Goal: Complete application form

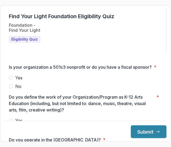
click at [22, 81] on span "Yes" at bounding box center [18, 78] width 7 height 6
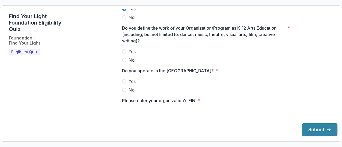
scroll to position [27, 0]
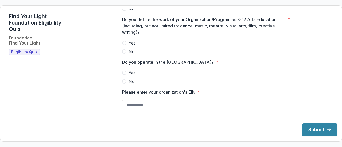
click at [132, 46] on span "Yes" at bounding box center [132, 43] width 7 height 6
click at [130, 76] on span "Yes" at bounding box center [132, 73] width 7 height 6
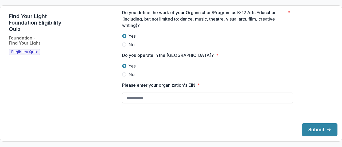
scroll to position [37, 0]
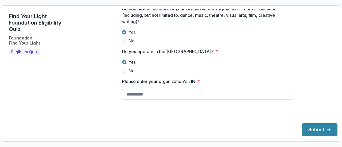
click at [149, 95] on input "Please enter your organization's EIN *" at bounding box center [207, 94] width 171 height 11
paste input "**********"
type input "**********"
click at [170, 133] on button "Submit" at bounding box center [320, 130] width 36 height 13
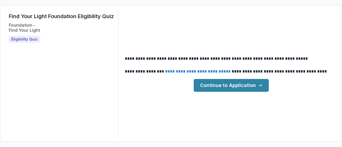
click at [170, 81] on link "Continue to Application" at bounding box center [231, 85] width 75 height 13
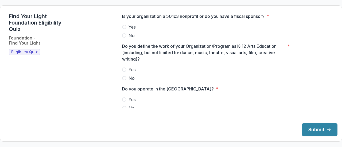
click at [126, 30] on label "Yes" at bounding box center [207, 27] width 171 height 6
click at [127, 72] on label "Yes" at bounding box center [207, 70] width 171 height 6
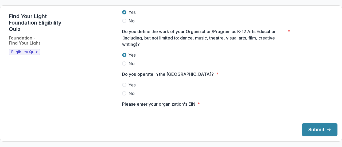
scroll to position [27, 0]
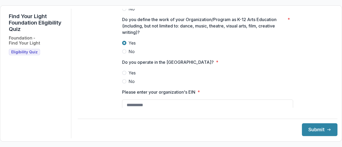
click at [129, 76] on span "Yes" at bounding box center [132, 73] width 7 height 6
click at [145, 112] on div "Is your organization a 501c3 nonprofit or do you have a fiscal sponsor? * Yes N…" at bounding box center [208, 74] width 260 height 130
click at [146, 109] on input "Please enter your organization's EIN *" at bounding box center [207, 105] width 171 height 11
paste input "**********"
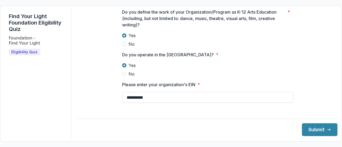
scroll to position [37, 0]
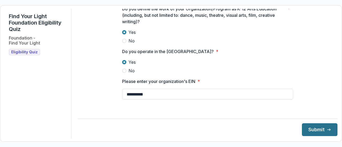
type input "**********"
click at [170, 129] on button "Submit" at bounding box center [320, 130] width 36 height 13
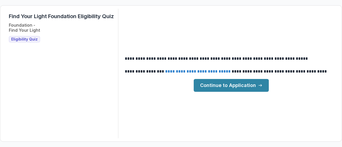
click at [170, 71] on link "**********" at bounding box center [198, 72] width 66 height 4
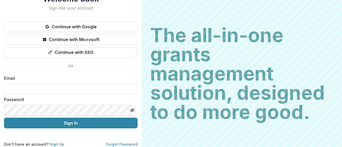
scroll to position [27, 0]
click at [75, 88] on input at bounding box center [71, 89] width 134 height 11
paste input "**********"
type input "**********"
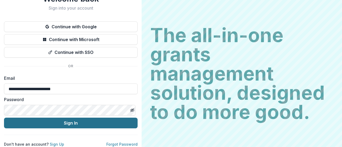
click at [62, 120] on button "Sign In" at bounding box center [71, 123] width 134 height 11
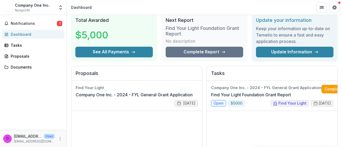
scroll to position [27, 0]
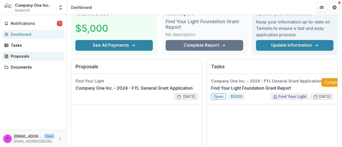
click at [23, 55] on div "Proposals" at bounding box center [35, 56] width 49 height 6
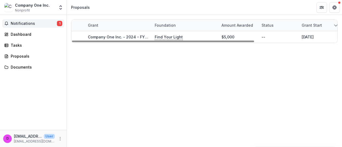
click at [22, 24] on span "Notifications" at bounding box center [34, 23] width 46 height 5
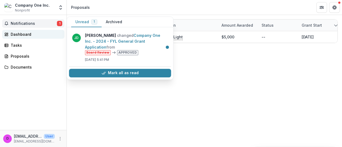
click at [19, 35] on div "Dashboard" at bounding box center [35, 35] width 49 height 6
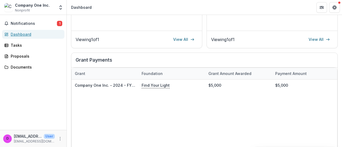
scroll to position [89, 0]
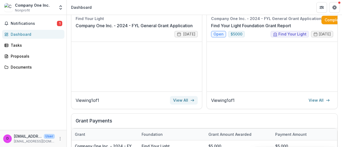
click at [180, 99] on link "View All" at bounding box center [184, 100] width 28 height 9
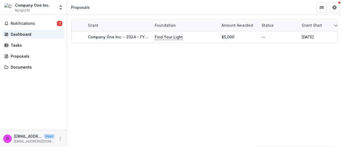
click at [30, 35] on div "Dashboard" at bounding box center [35, 35] width 49 height 6
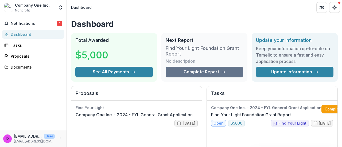
click at [33, 50] on div "Notifications 1 Dashboard Tasks Proposals Documents" at bounding box center [33, 72] width 67 height 115
click at [27, 45] on div "Tasks" at bounding box center [35, 46] width 49 height 6
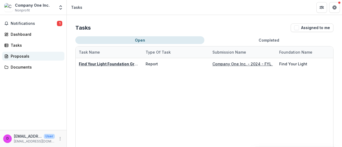
click at [28, 59] on div "Proposals" at bounding box center [35, 56] width 49 height 6
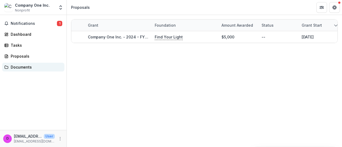
click at [23, 68] on div "Documents" at bounding box center [35, 67] width 49 height 6
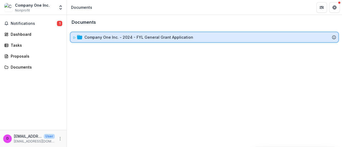
click at [74, 36] on span at bounding box center [74, 38] width 3 height 6
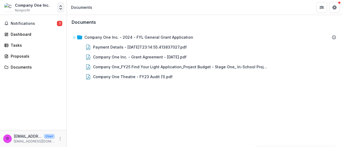
click at [61, 7] on icon "Open entity switcher" at bounding box center [60, 7] width 5 height 5
click at [59, 138] on icon "More" at bounding box center [60, 139] width 4 height 4
